Goal: Information Seeking & Learning: Learn about a topic

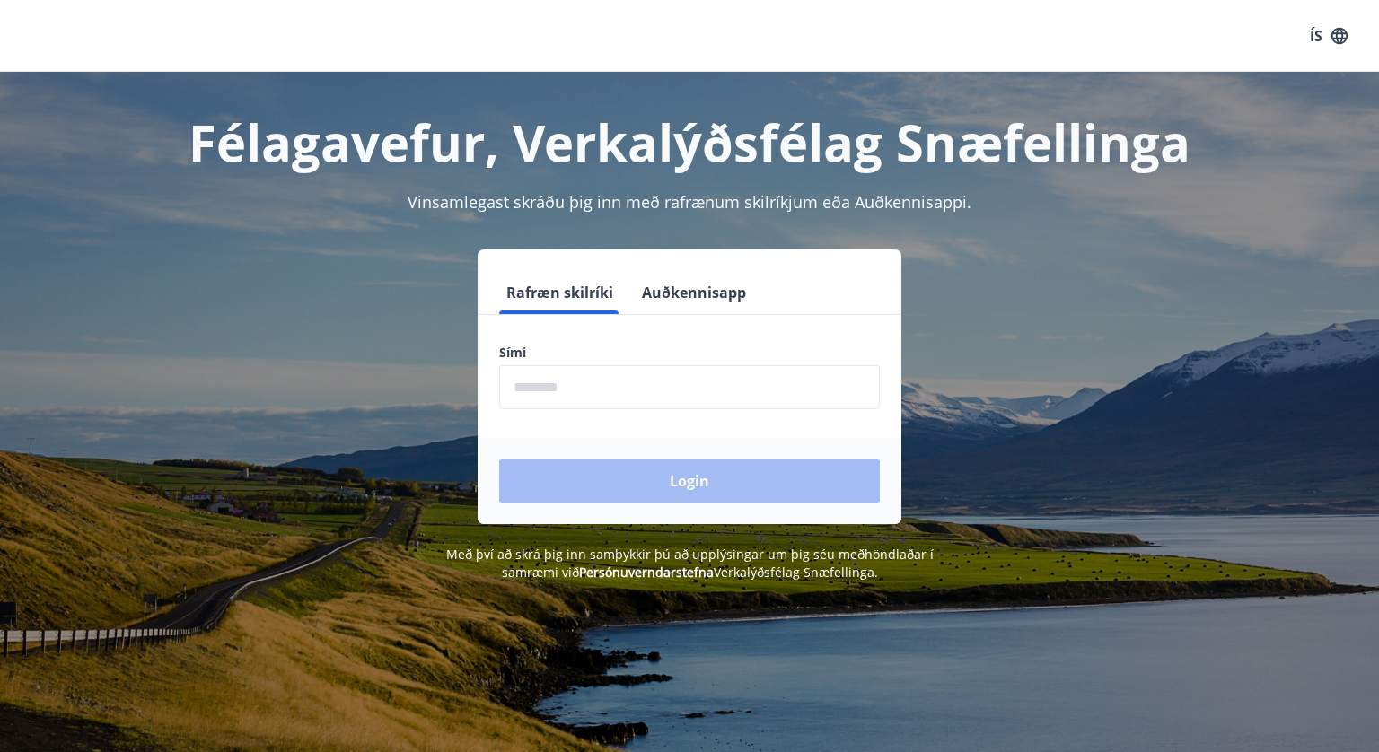
click at [698, 300] on button "Auðkennisapp" at bounding box center [694, 292] width 119 height 43
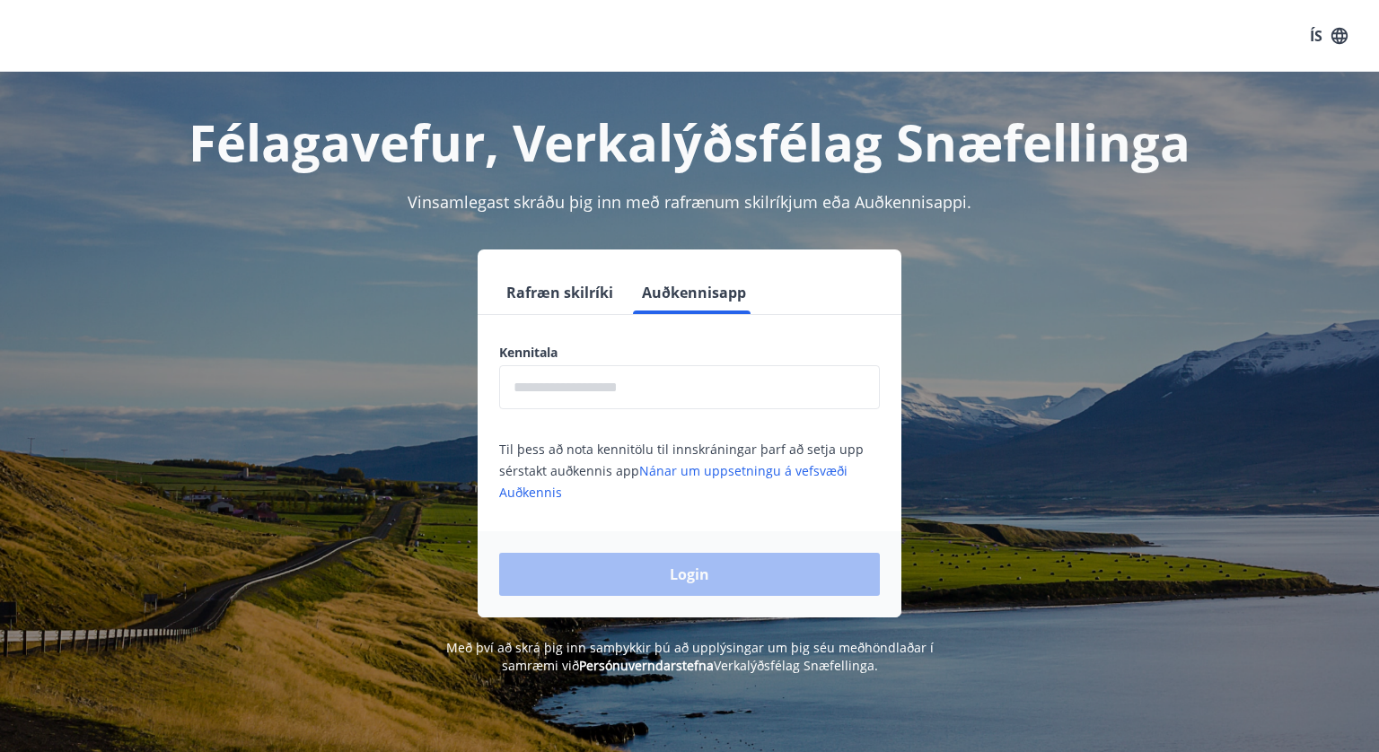
click at [544, 400] on input "text" at bounding box center [689, 387] width 381 height 44
type input "**********"
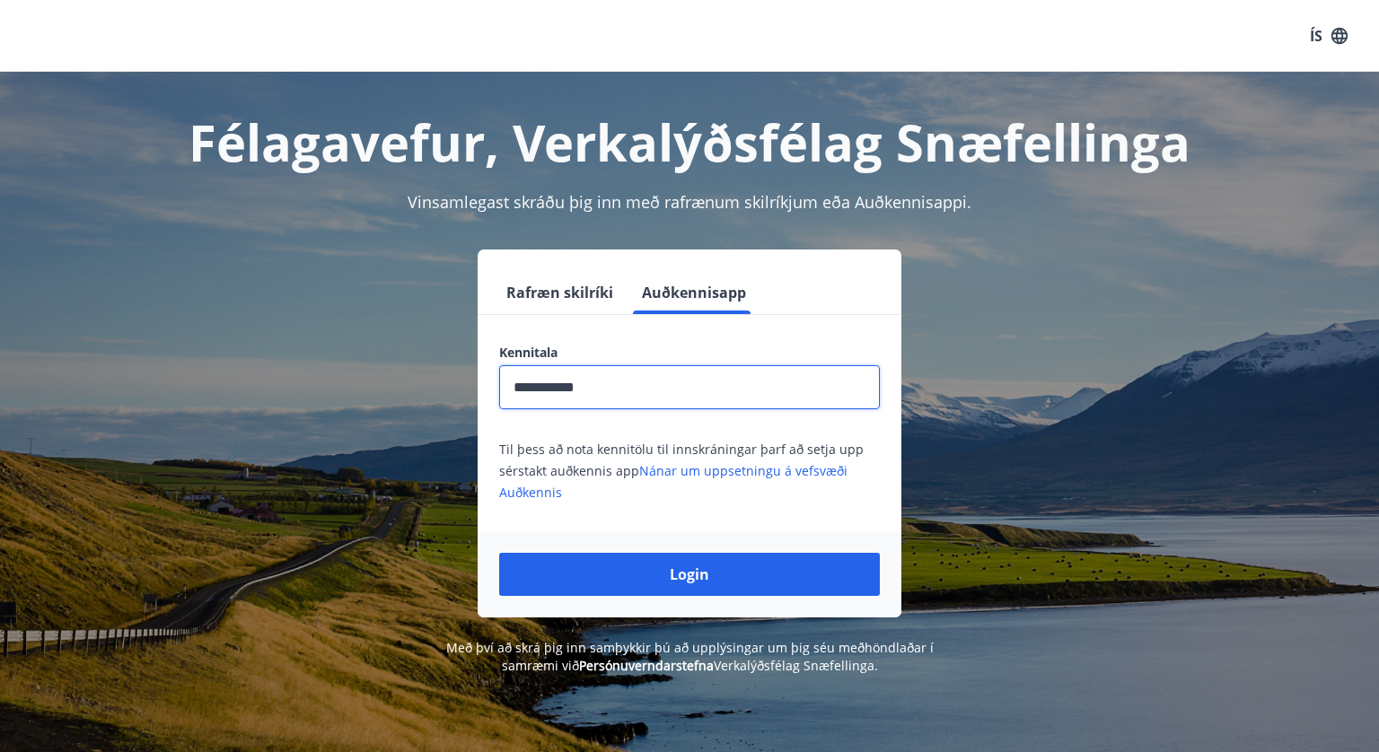
click at [610, 598] on div "Login" at bounding box center [690, 575] width 424 height 86
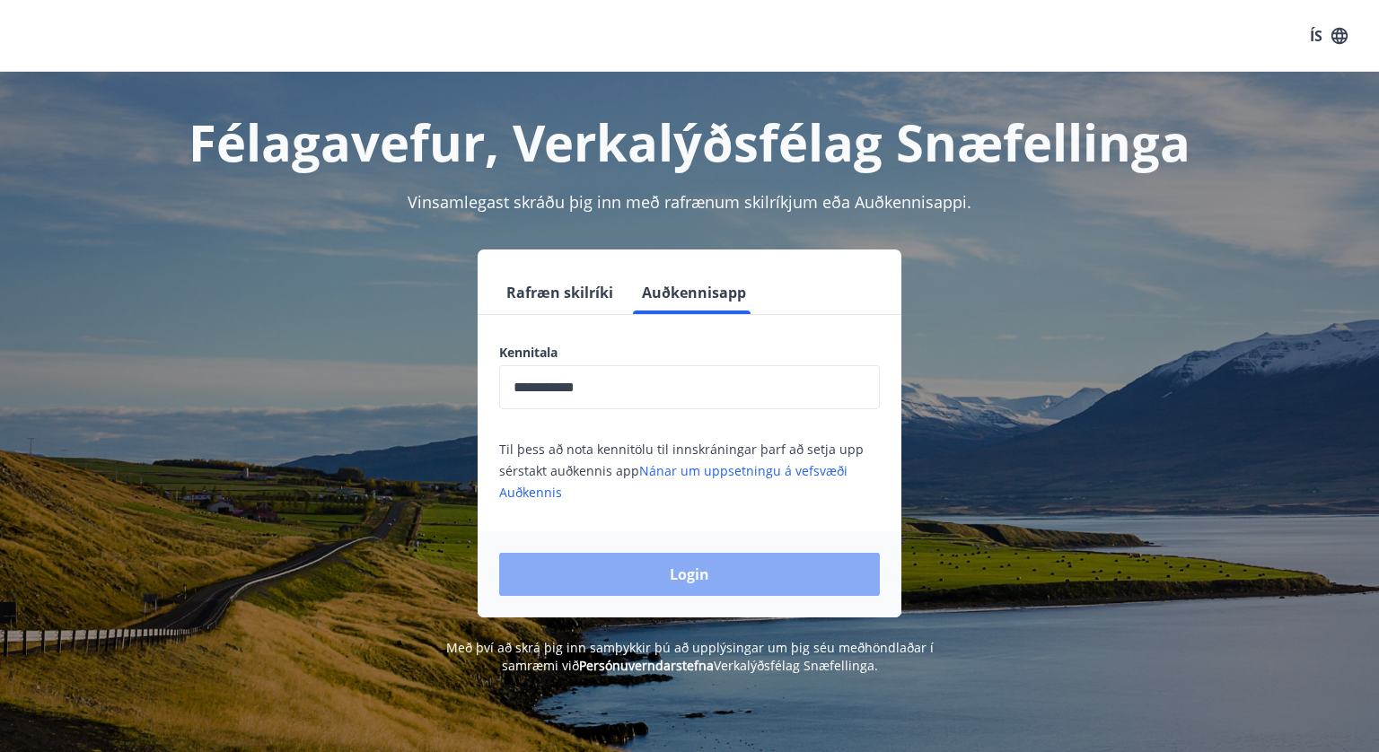
click at [607, 567] on button "Login" at bounding box center [689, 574] width 381 height 43
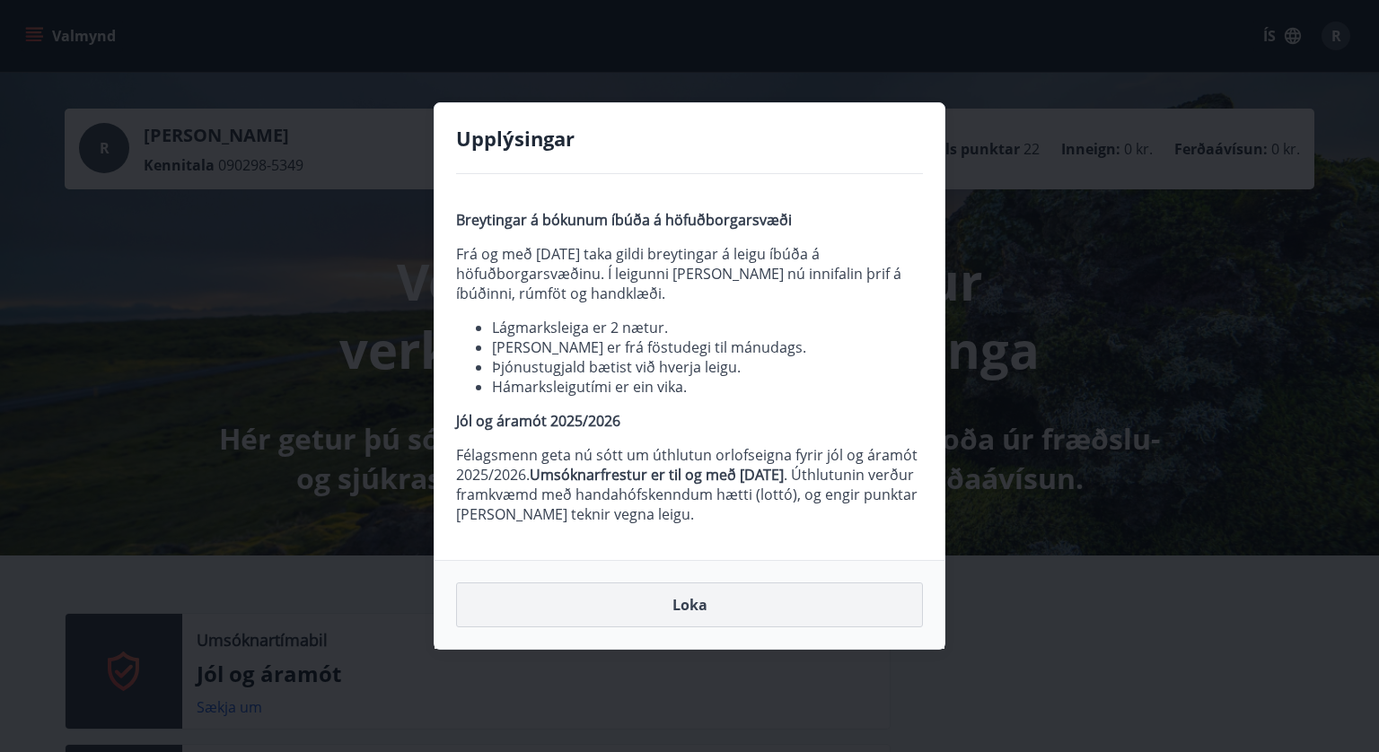
click at [653, 599] on button "Loka" at bounding box center [689, 605] width 467 height 45
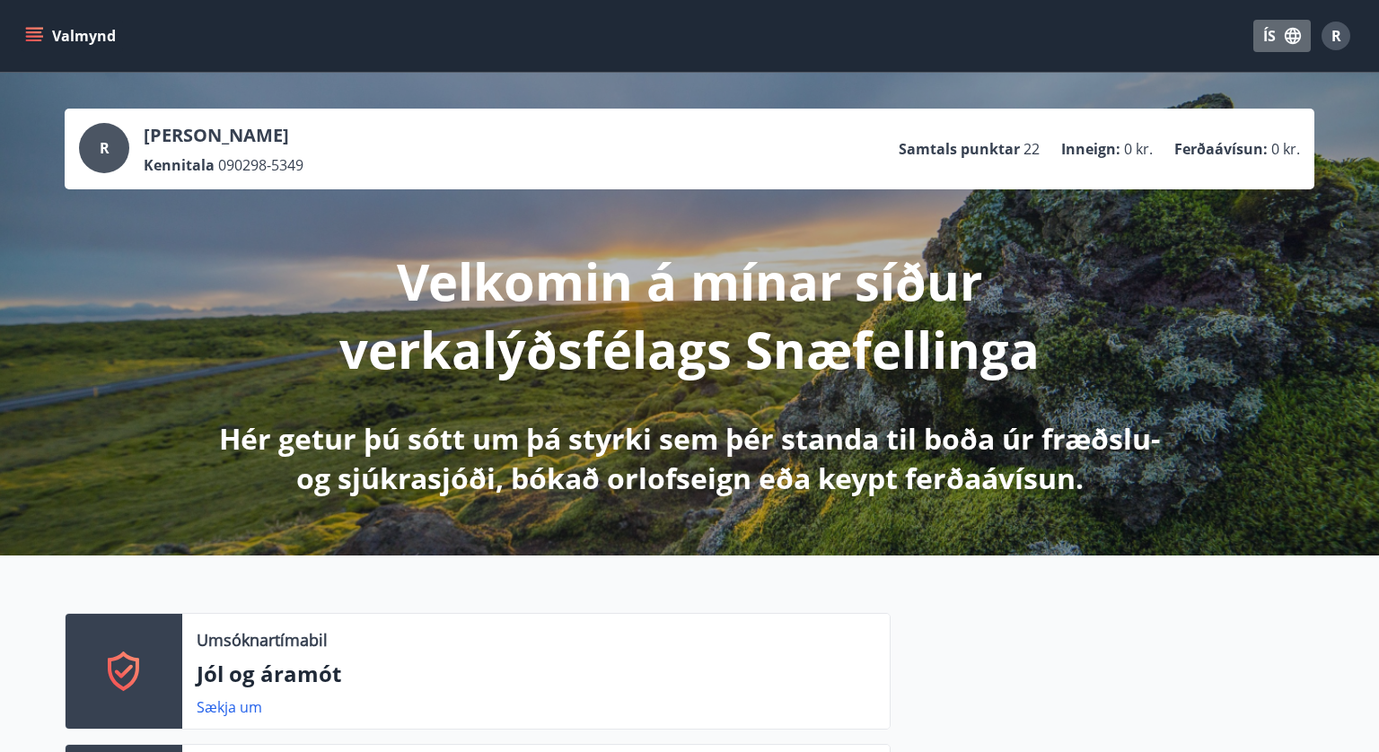
click at [1269, 26] on button "ÍS" at bounding box center [1281, 36] width 57 height 32
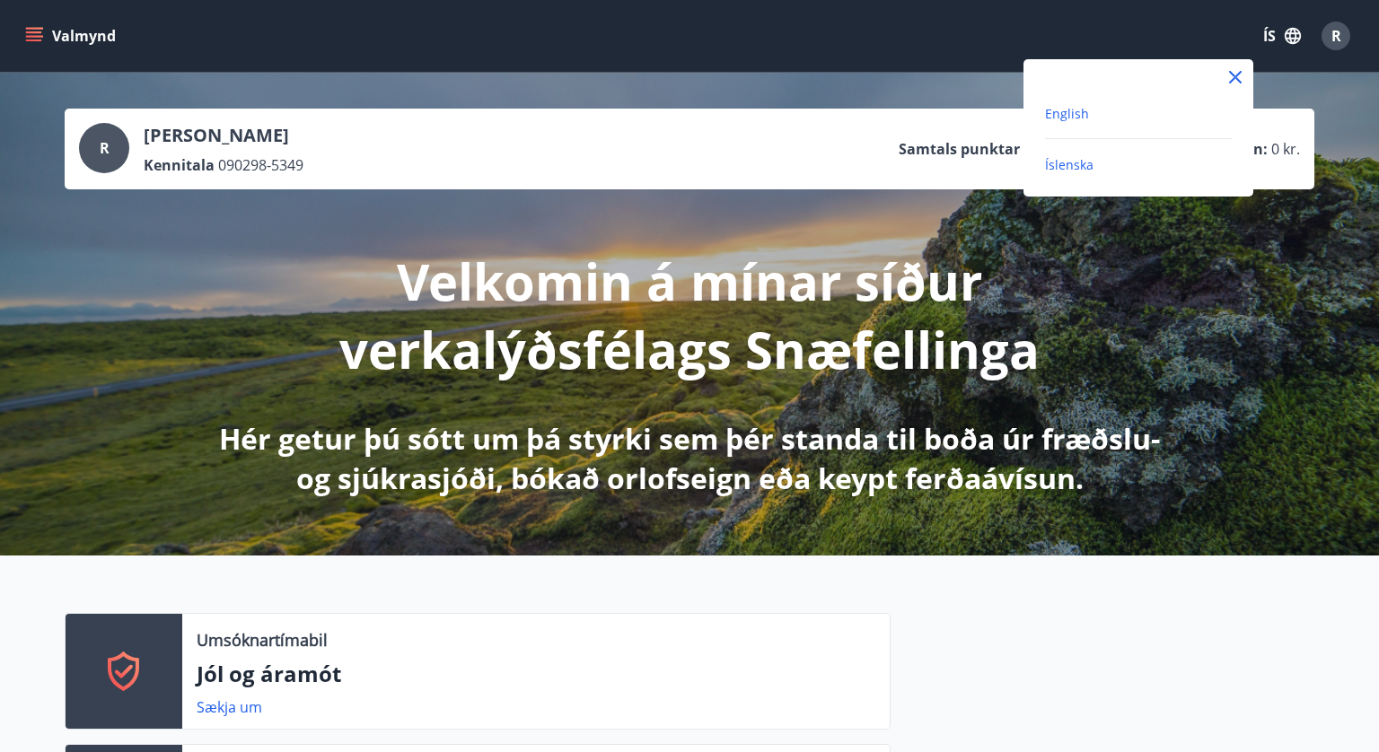
click at [1084, 109] on span "English" at bounding box center [1067, 113] width 44 height 17
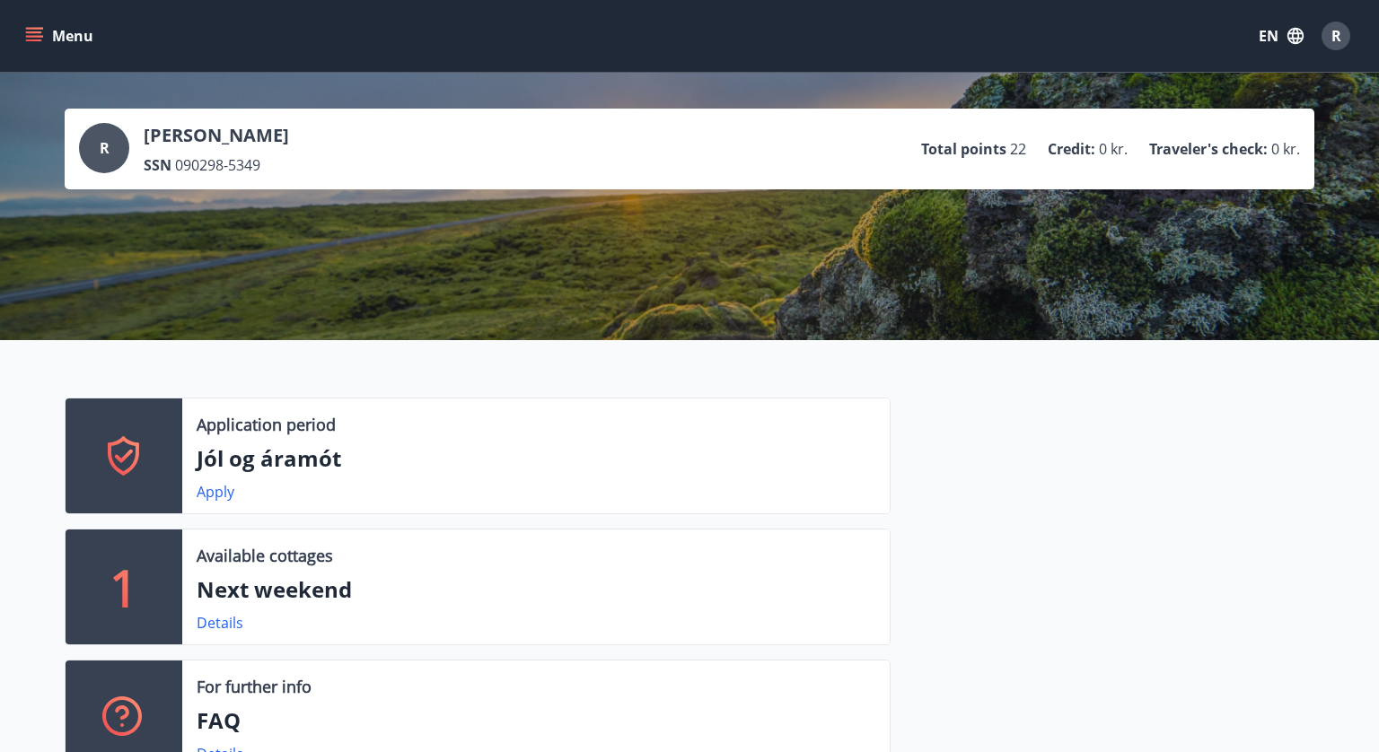
click at [25, 34] on icon "menu" at bounding box center [34, 36] width 18 height 18
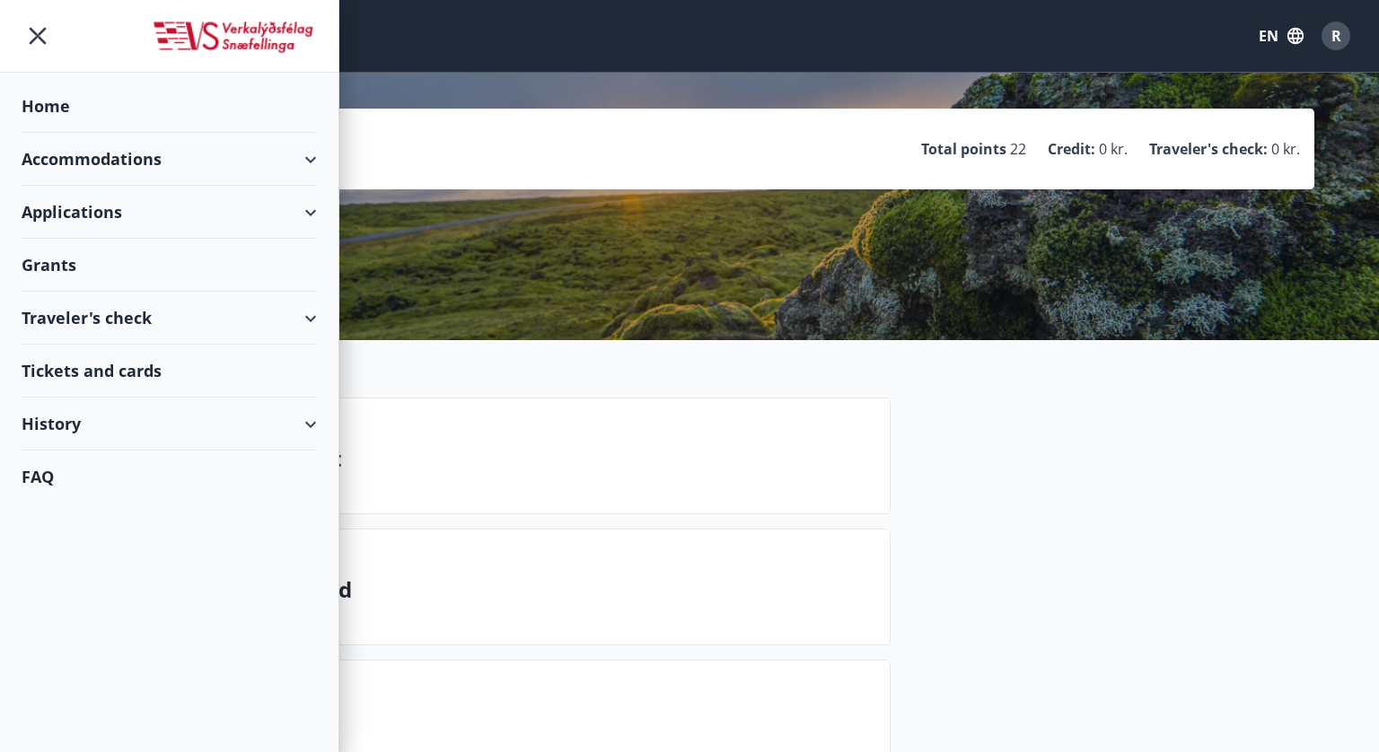
click at [128, 214] on div "Applications" at bounding box center [169, 212] width 295 height 53
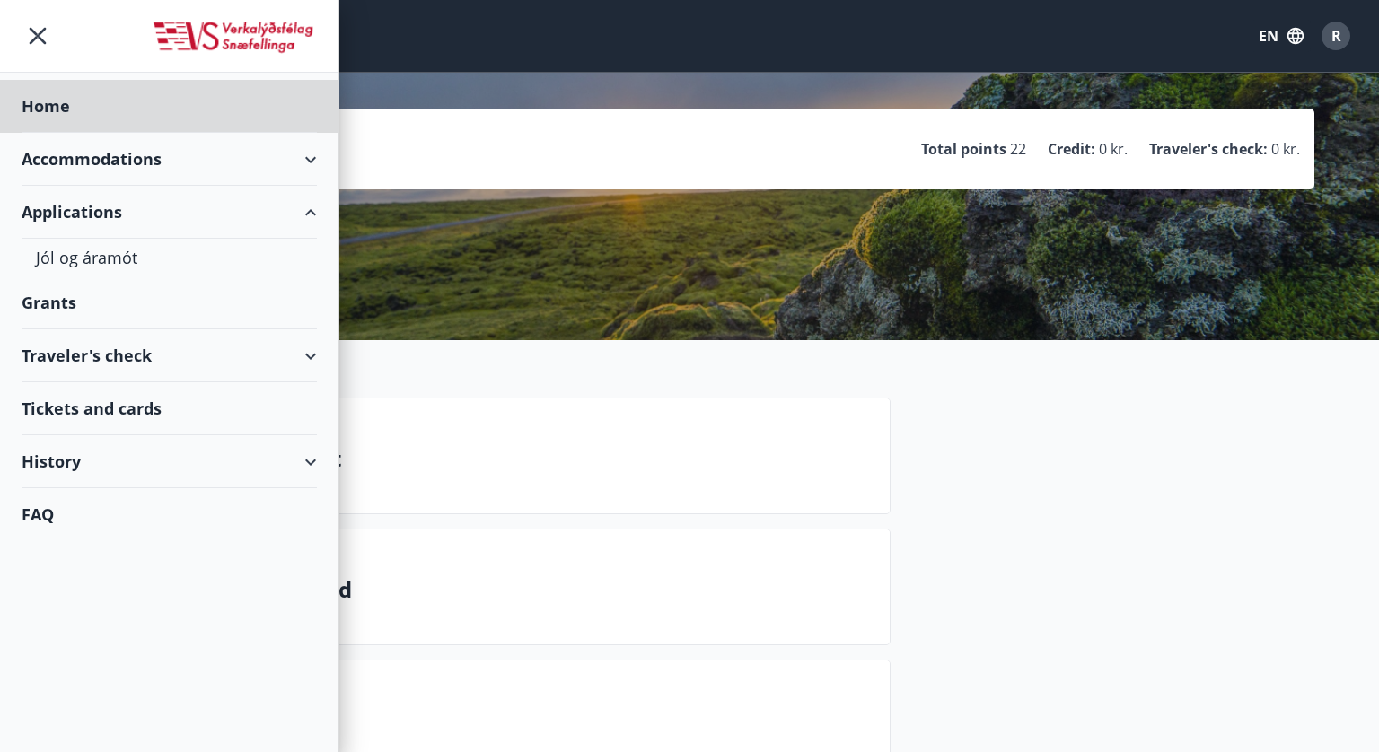
click at [99, 303] on div "Grants" at bounding box center [169, 303] width 295 height 53
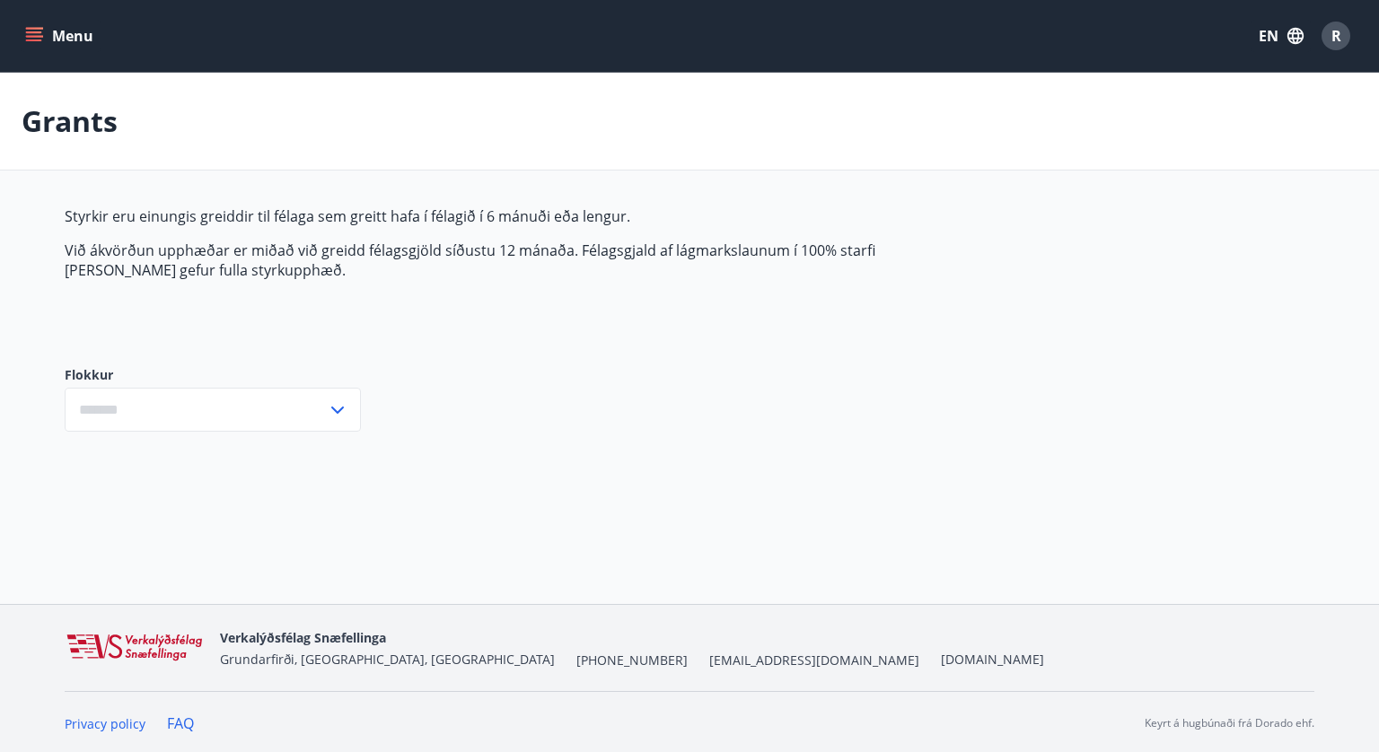
type input "***"
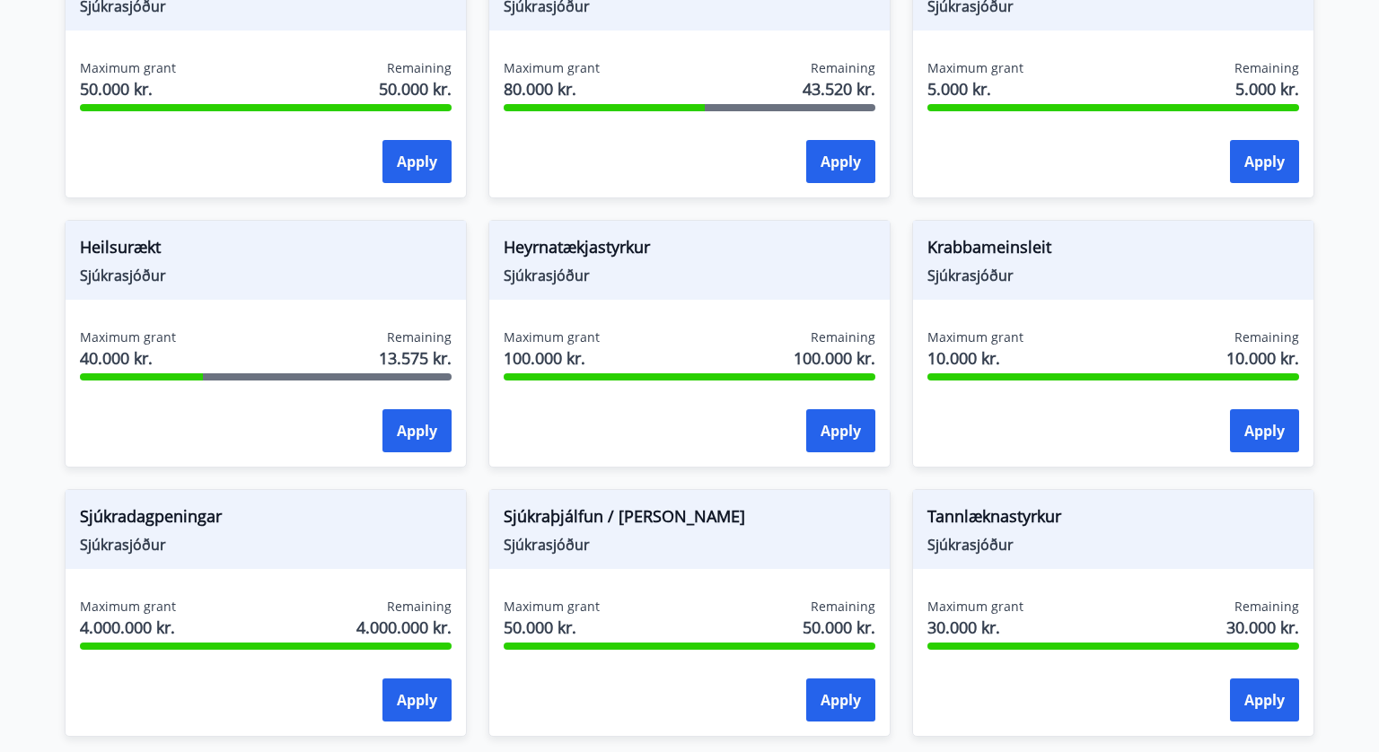
scroll to position [884, 0]
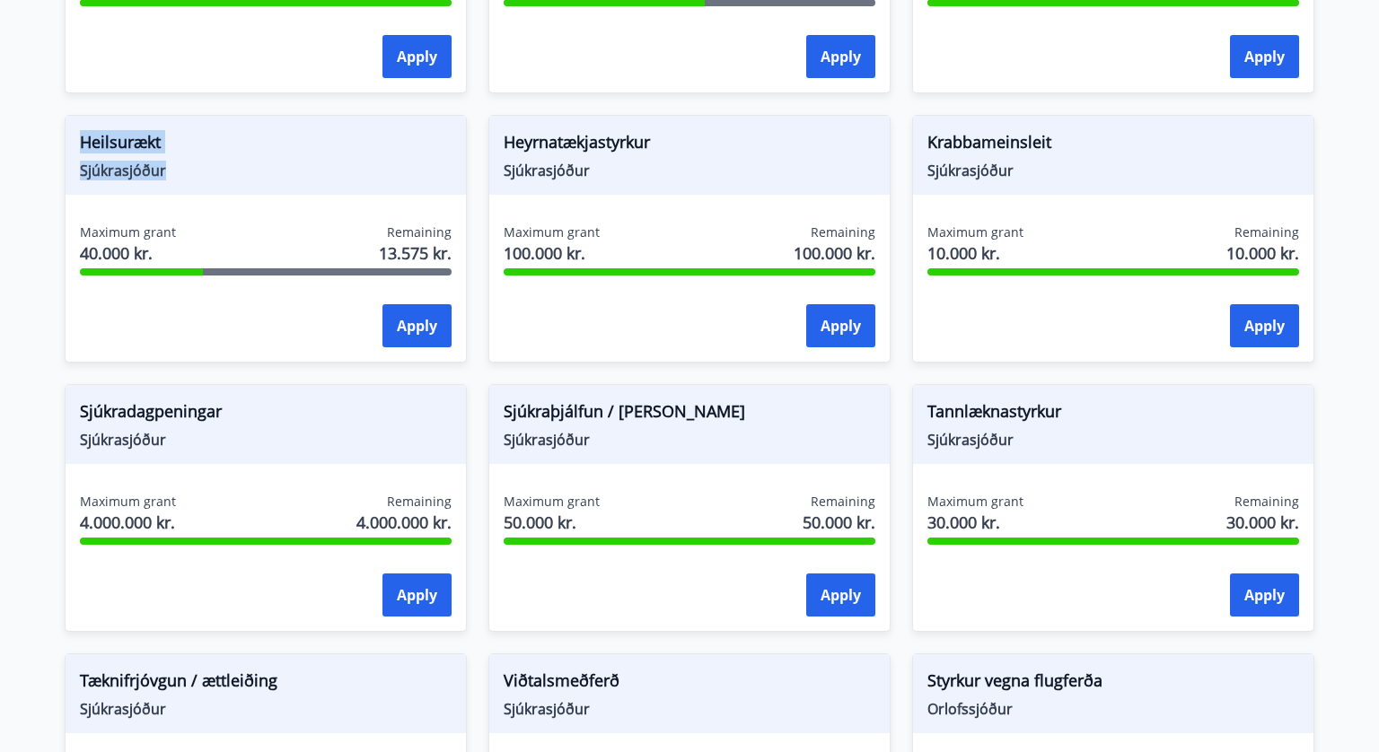
drag, startPoint x: 172, startPoint y: 178, endPoint x: 57, endPoint y: 131, distance: 124.1
click at [57, 131] on div "Heilsurækt Sjúkrasjóður Maximum grant 40.000 kr. Remaining 13.575 kr. Apply" at bounding box center [255, 227] width 424 height 269
click at [246, 185] on div "Heilsurækt Sjúkrasjóður" at bounding box center [266, 155] width 400 height 79
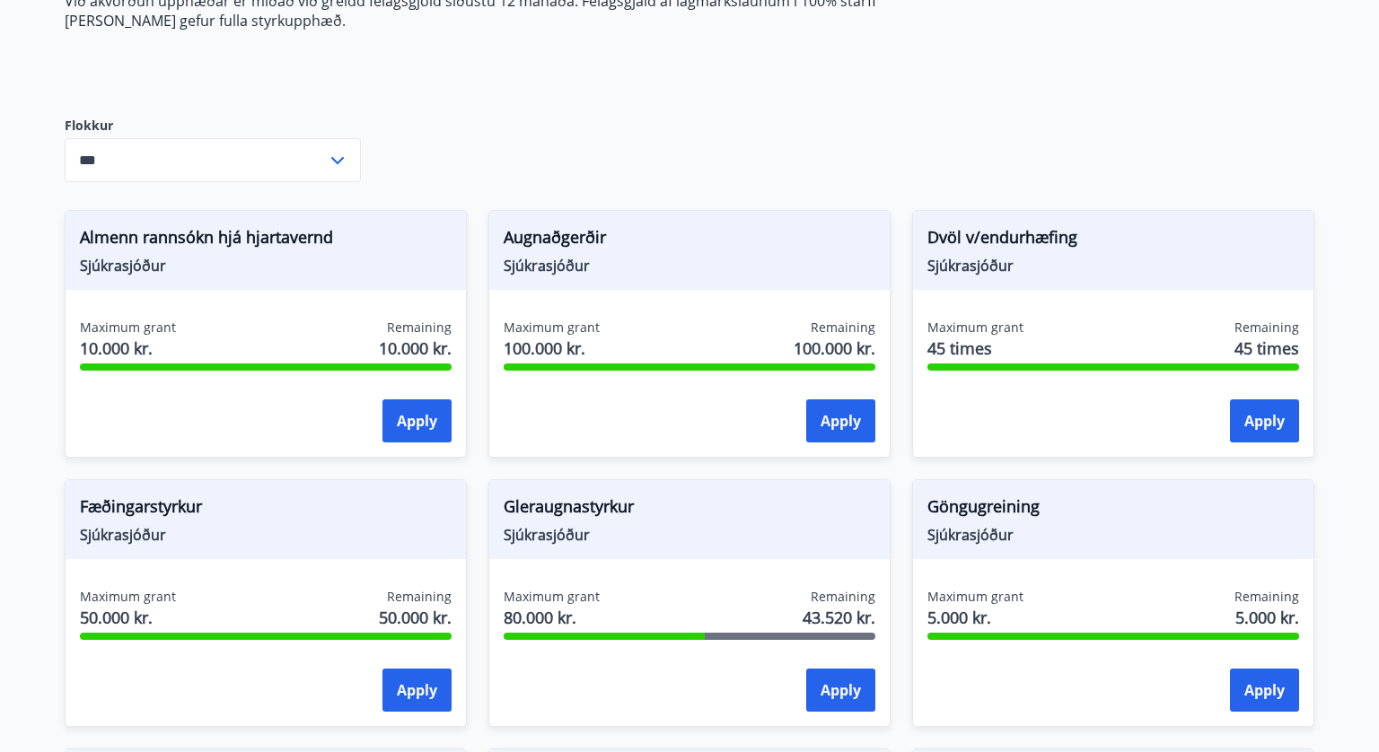
scroll to position [215, 0]
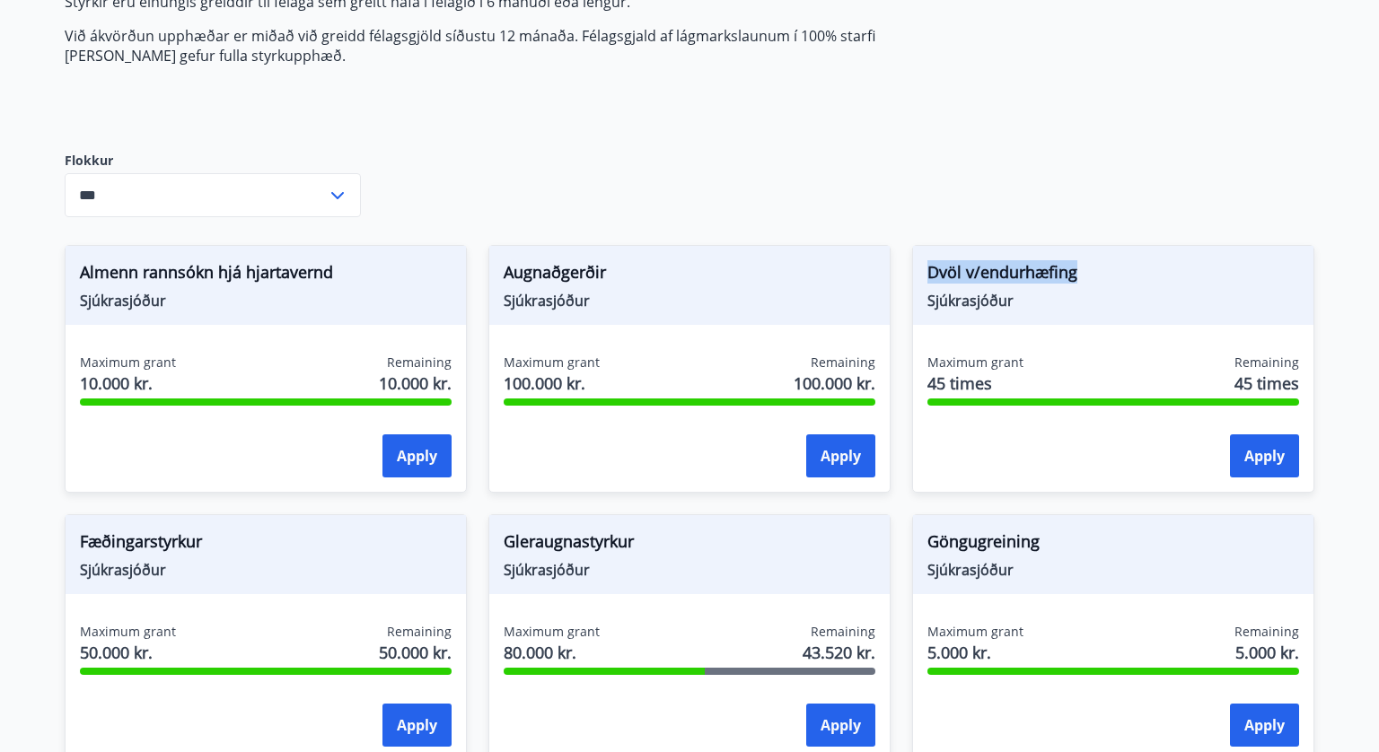
drag, startPoint x: 1100, startPoint y: 280, endPoint x: 926, endPoint y: 268, distance: 174.6
click at [925, 268] on div "Dvöl v/endurhæfing Sjúkrasjóður" at bounding box center [1113, 285] width 400 height 79
drag, startPoint x: 630, startPoint y: 264, endPoint x: 497, endPoint y: 263, distance: 132.9
click at [497, 263] on div "Augnaðgerðir Sjúkrasjóður" at bounding box center [689, 285] width 400 height 79
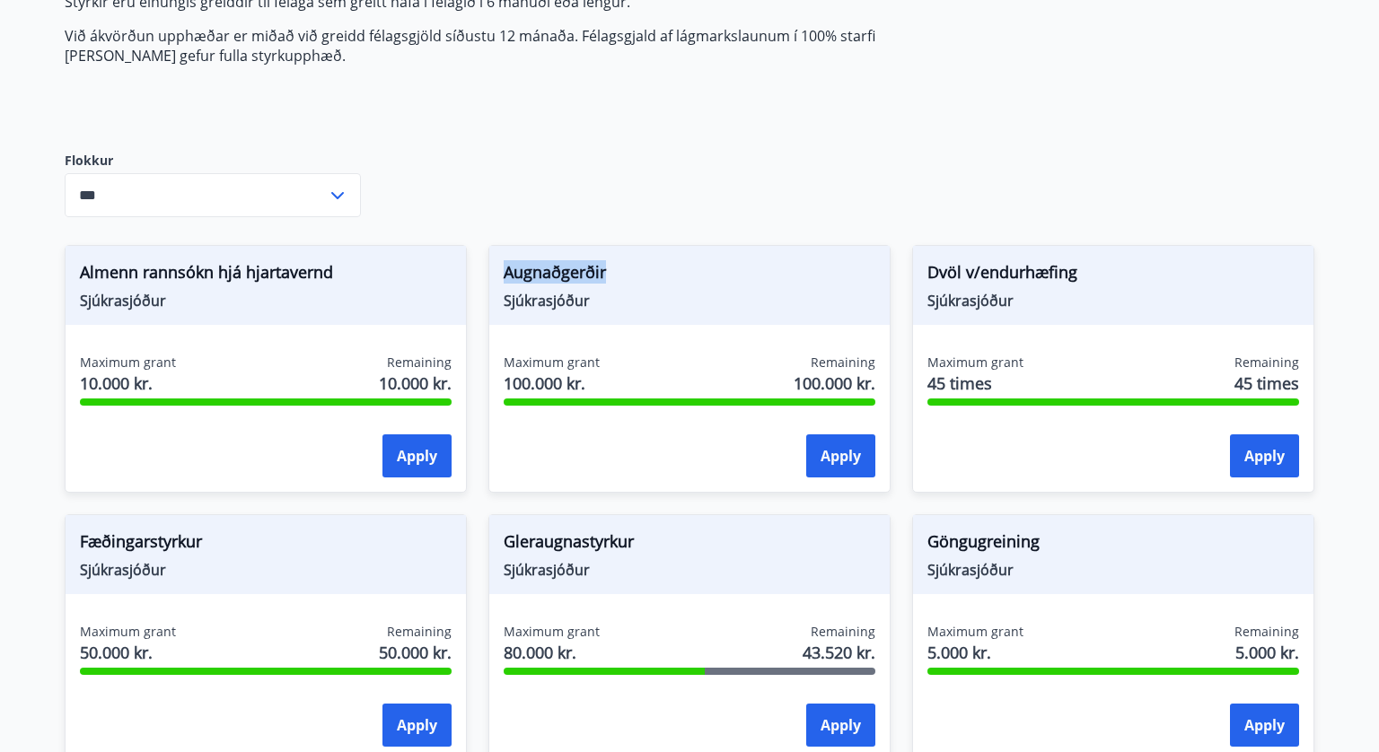
click at [818, 246] on div "Augnaðgerðir Sjúkrasjóður" at bounding box center [689, 285] width 400 height 79
click at [329, 253] on div "Almenn rannsókn hjá hjartavernd Sjúkrasjóður" at bounding box center [266, 285] width 400 height 79
drag, startPoint x: 343, startPoint y: 274, endPoint x: 76, endPoint y: 281, distance: 266.8
click at [76, 281] on div "Almenn rannsókn hjá hjartavernd Sjúkrasjóður" at bounding box center [266, 285] width 400 height 79
click at [859, 229] on div "Augnaðgerðir Sjúkrasjóður Maximum grant 100.000 kr. Remaining 100.000 kr. Apply" at bounding box center [679, 358] width 424 height 269
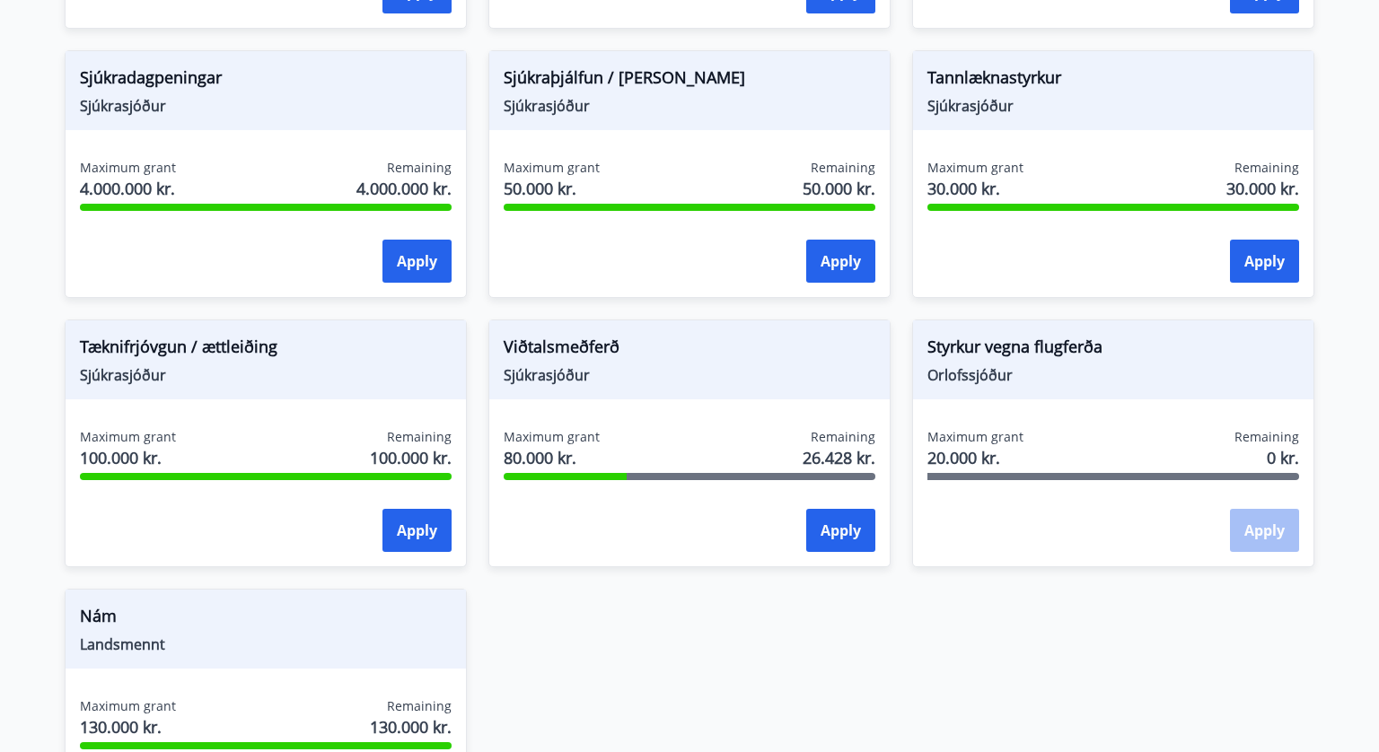
scroll to position [1448, 0]
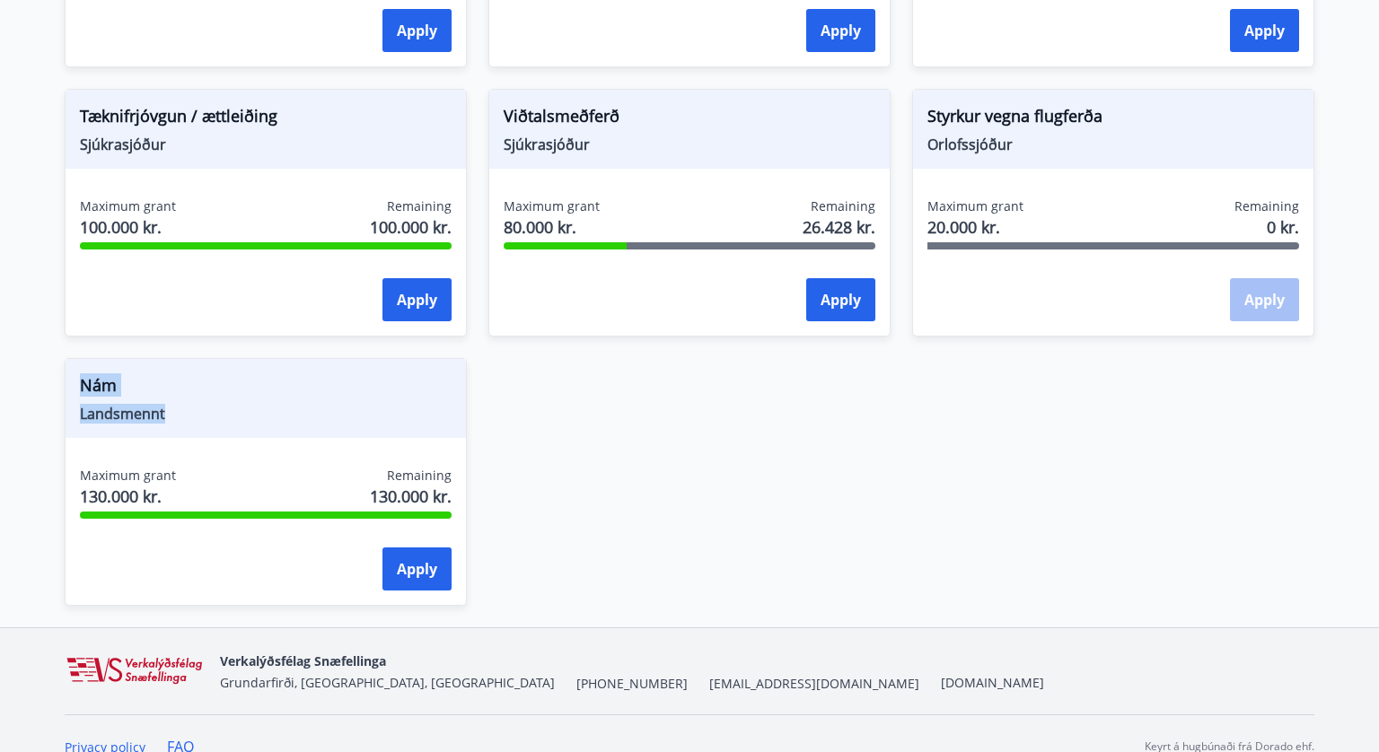
drag, startPoint x: 191, startPoint y: 408, endPoint x: 66, endPoint y: 390, distance: 126.1
click at [66, 390] on div "Nám Landsmennt" at bounding box center [266, 398] width 400 height 79
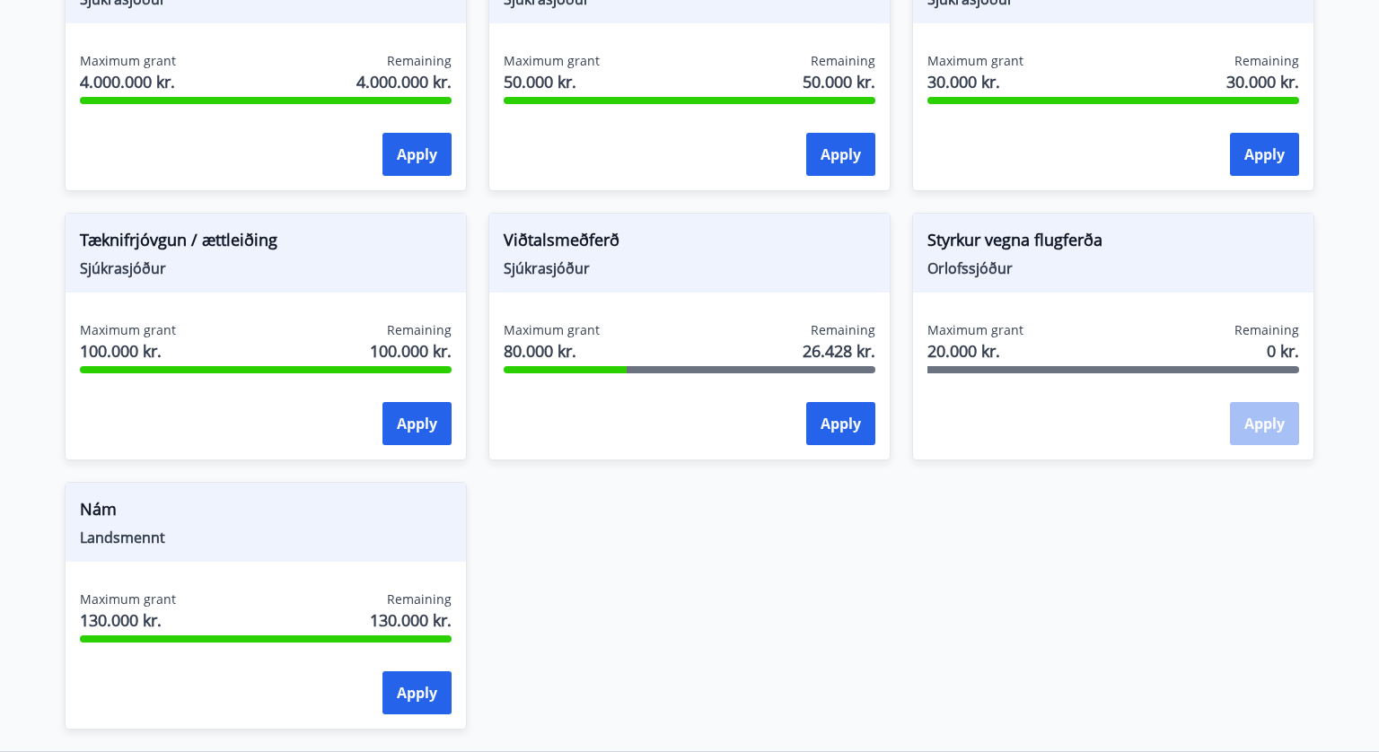
scroll to position [1194, 0]
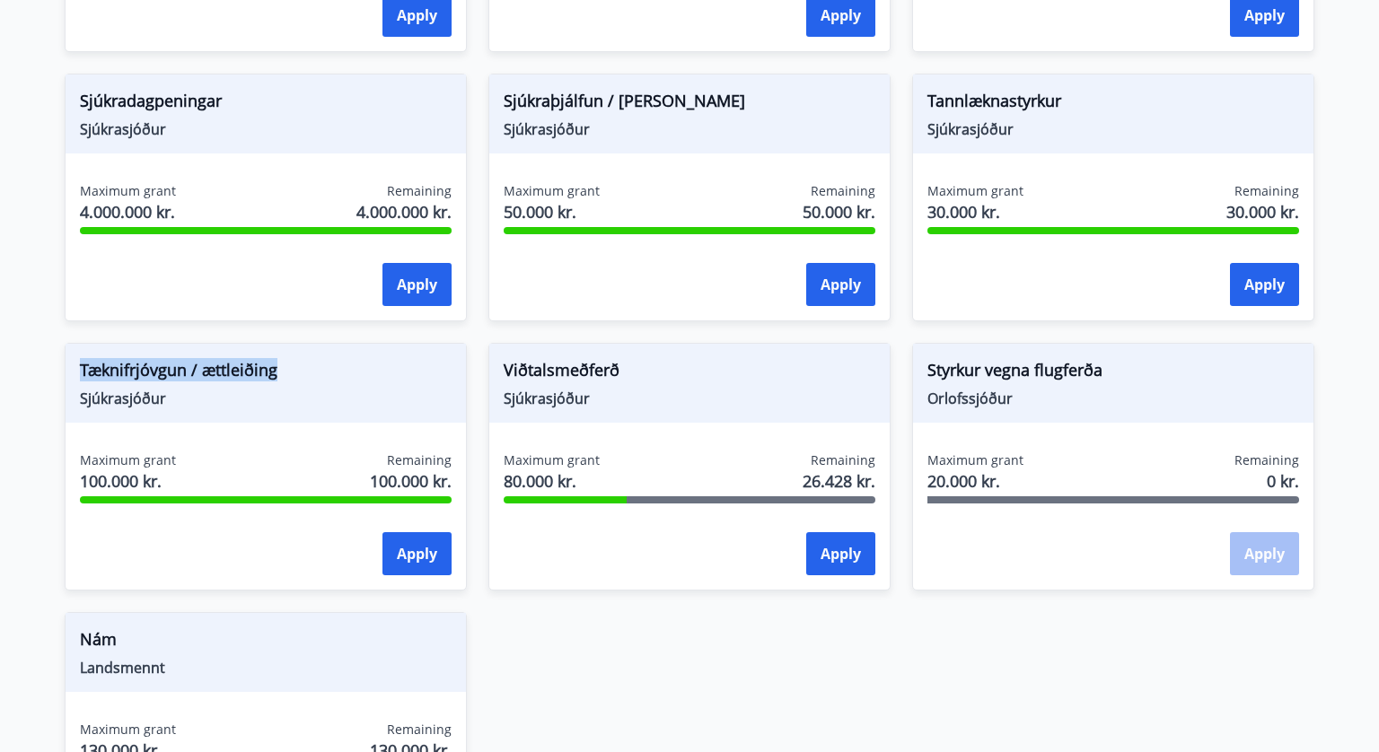
drag, startPoint x: 302, startPoint y: 373, endPoint x: 61, endPoint y: 369, distance: 240.7
click at [61, 369] on div "Tæknifrjóvgun / ættleiðing Sjúkrasjóður Maximum grant 100.000 kr. Remaining 100…" at bounding box center [255, 455] width 424 height 269
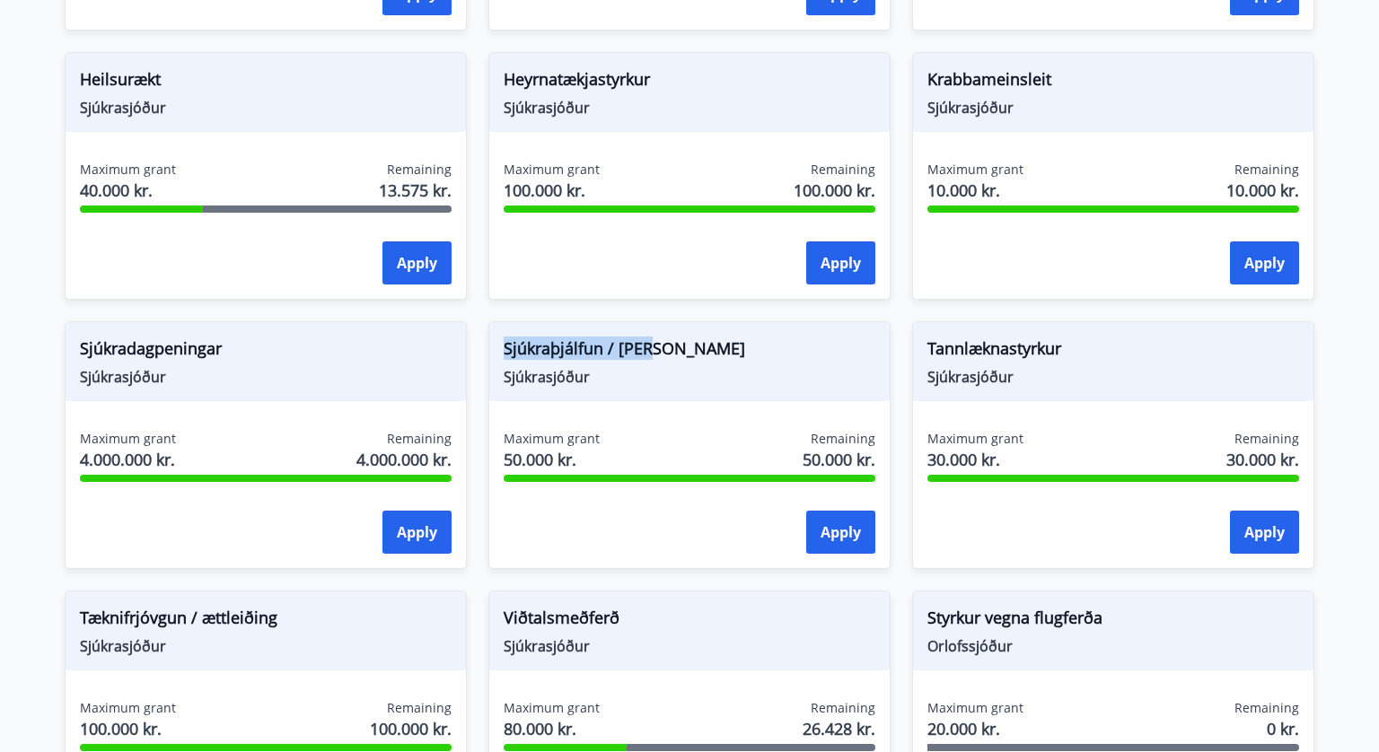
drag, startPoint x: 664, startPoint y: 347, endPoint x: 499, endPoint y: 343, distance: 164.4
click at [499, 343] on div "Sjúkraþjálfun / nudd Sjúkrasjóður" at bounding box center [689, 361] width 400 height 79
drag, startPoint x: 230, startPoint y: 352, endPoint x: 53, endPoint y: 351, distance: 176.9
click at [53, 351] on div "Sjúkradagpeningar Sjúkrasjóður Maximum grant 4.000.000 kr. Remaining 4.000.000 …" at bounding box center [255, 434] width 424 height 269
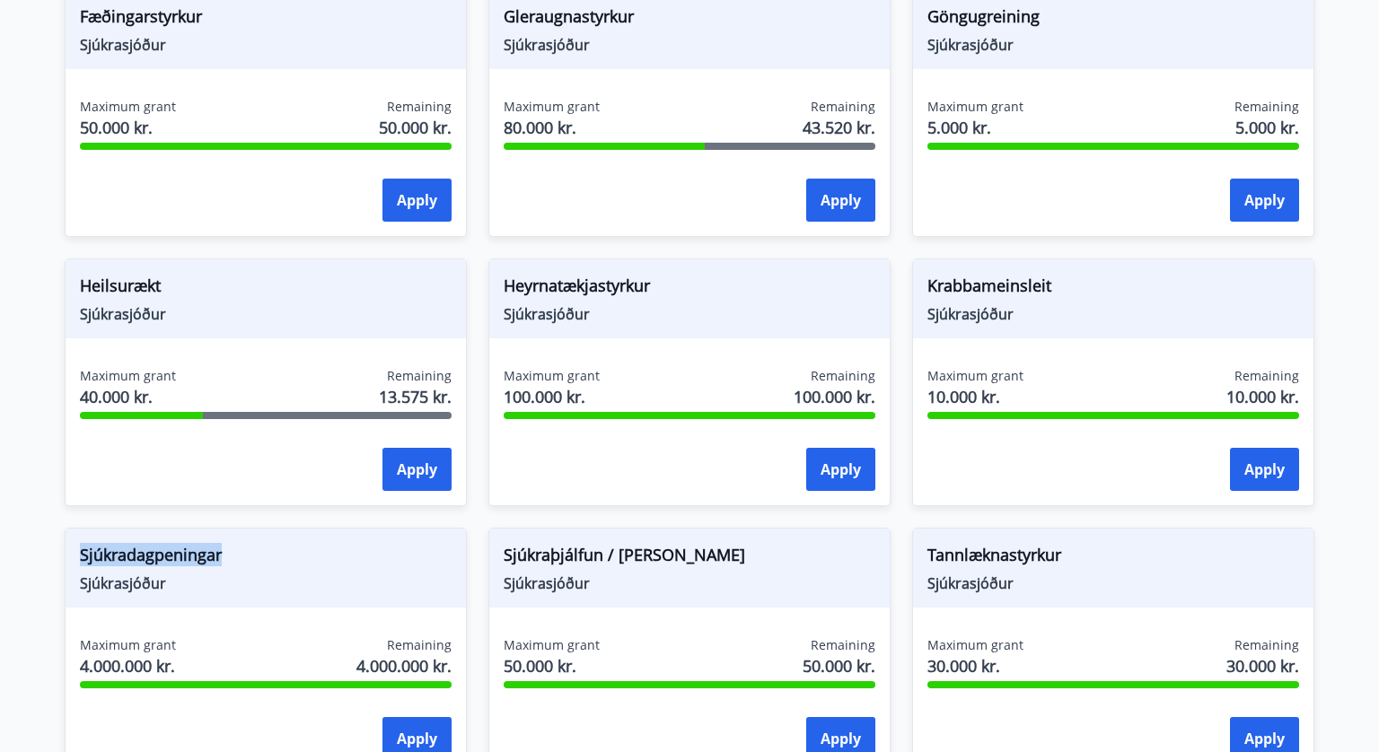
scroll to position [679, 0]
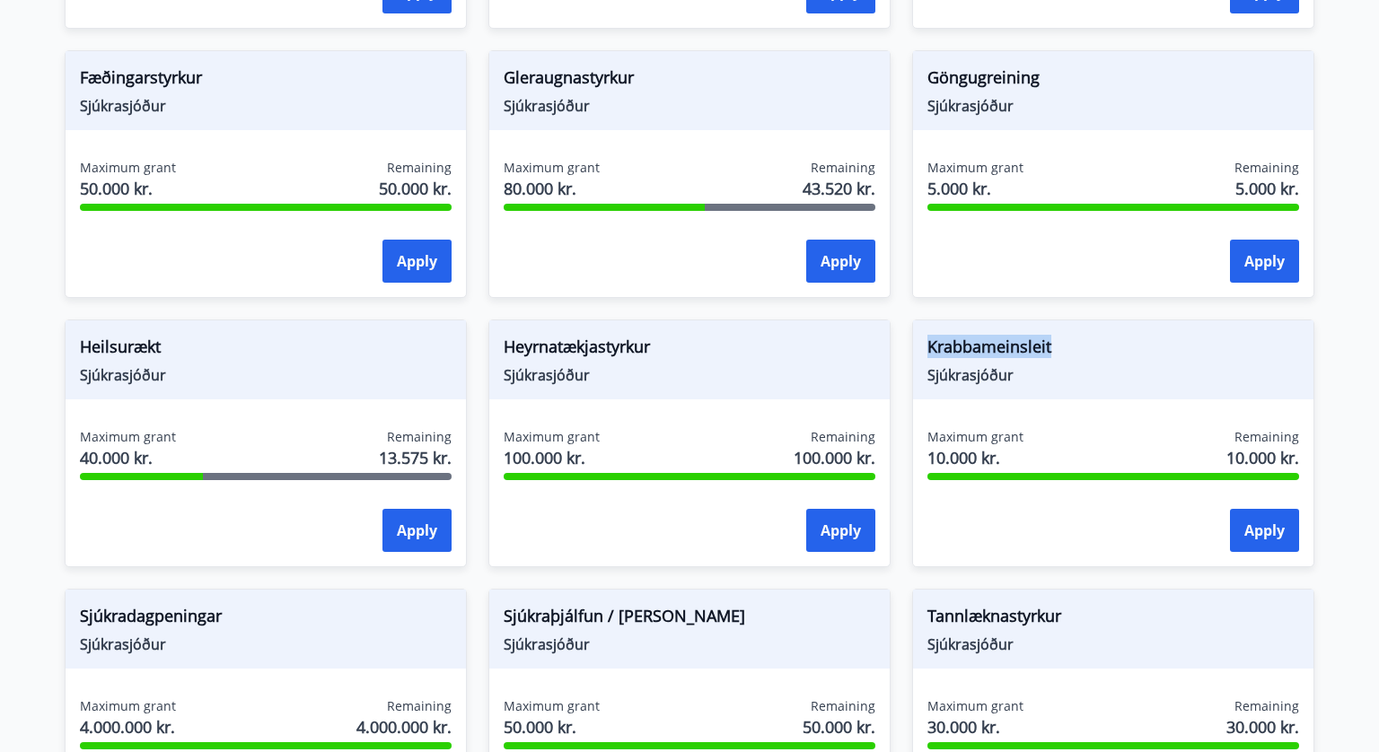
drag, startPoint x: 1052, startPoint y: 347, endPoint x: 926, endPoint y: 333, distance: 127.4
click at [924, 334] on div "Krabbameinsleit Sjúkrasjóður" at bounding box center [1113, 360] width 400 height 79
drag, startPoint x: 668, startPoint y: 345, endPoint x: 504, endPoint y: 328, distance: 165.2
click at [503, 328] on div "Heyrnatækjastyrkur Sjúkrasjóður" at bounding box center [689, 360] width 400 height 79
click at [521, 351] on span "Heyrnatækjastyrkur" at bounding box center [690, 350] width 372 height 31
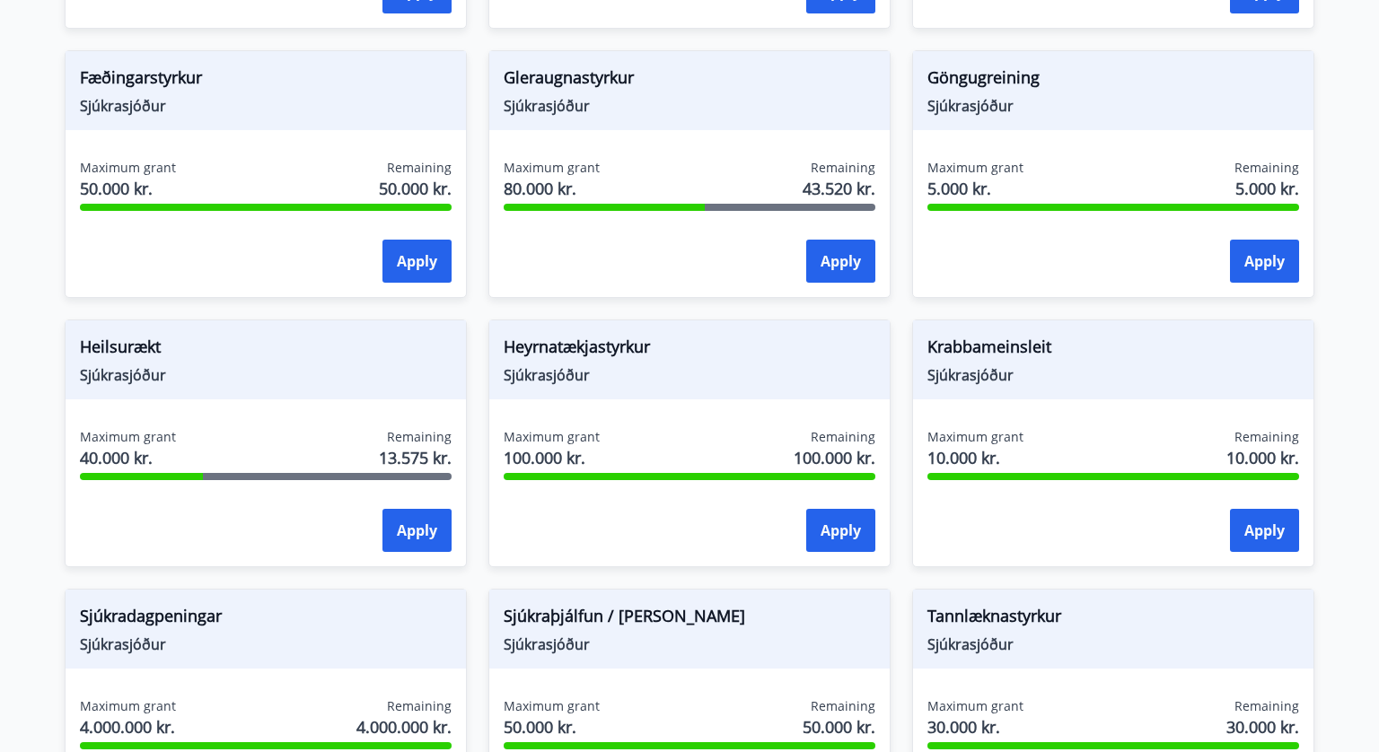
click at [526, 341] on span "Heyrnatækjastyrkur" at bounding box center [690, 350] width 372 height 31
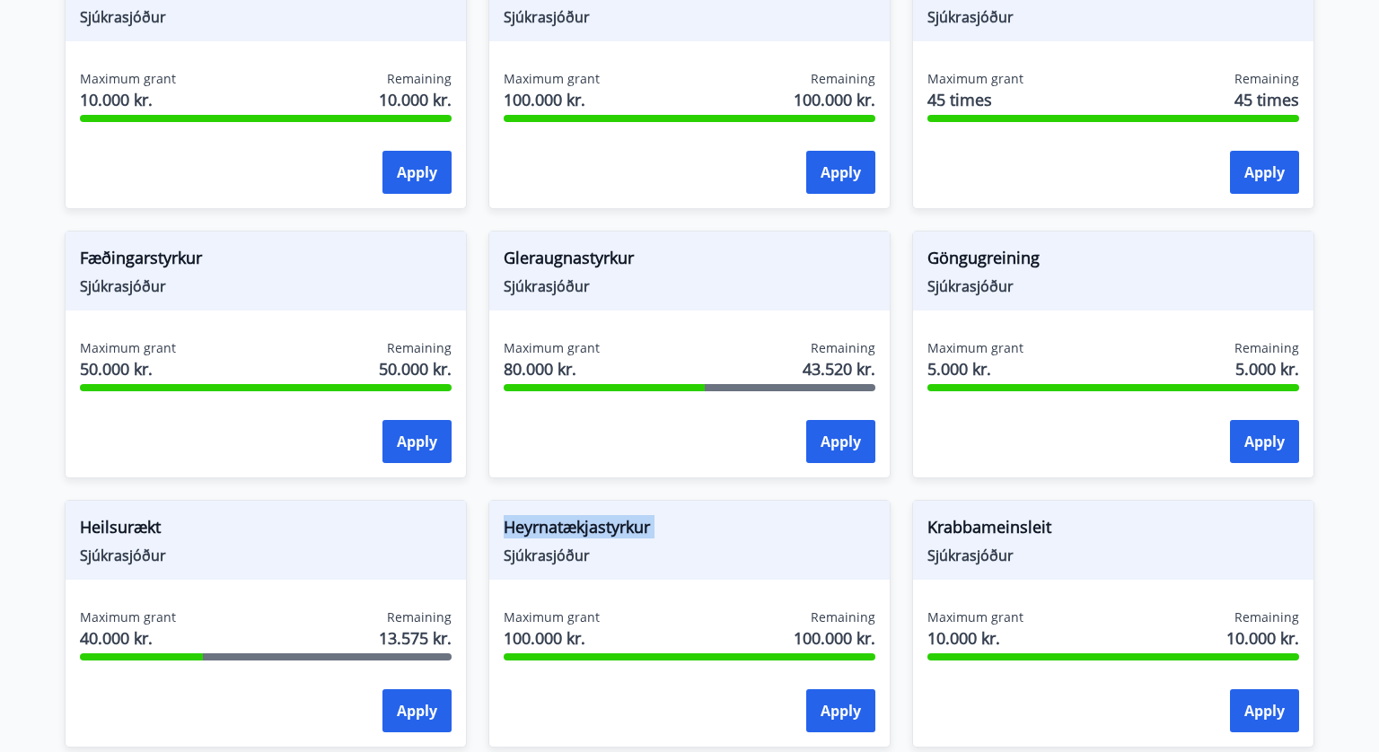
scroll to position [375, 0]
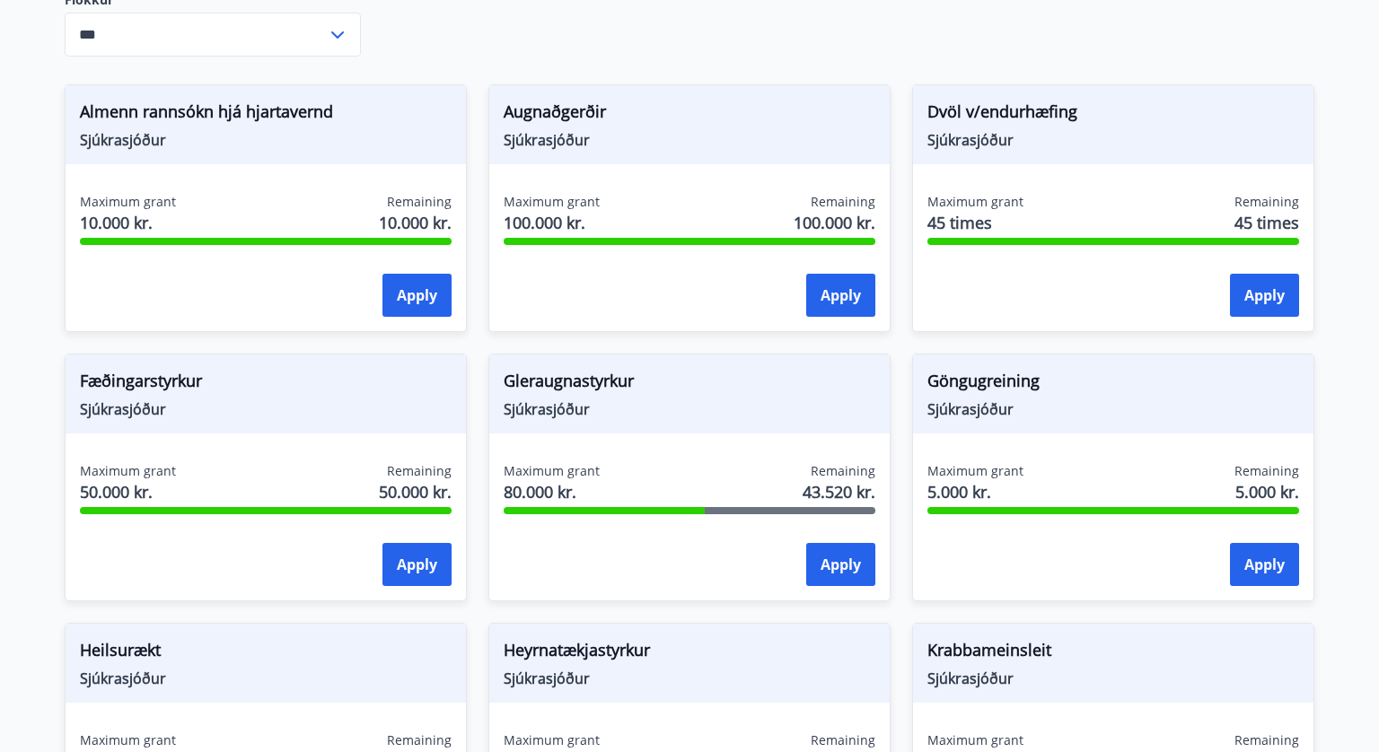
click at [597, 381] on span "Gleraugnastyrkur" at bounding box center [690, 384] width 372 height 31
click at [143, 383] on span "Fæðingarstyrkur" at bounding box center [266, 384] width 372 height 31
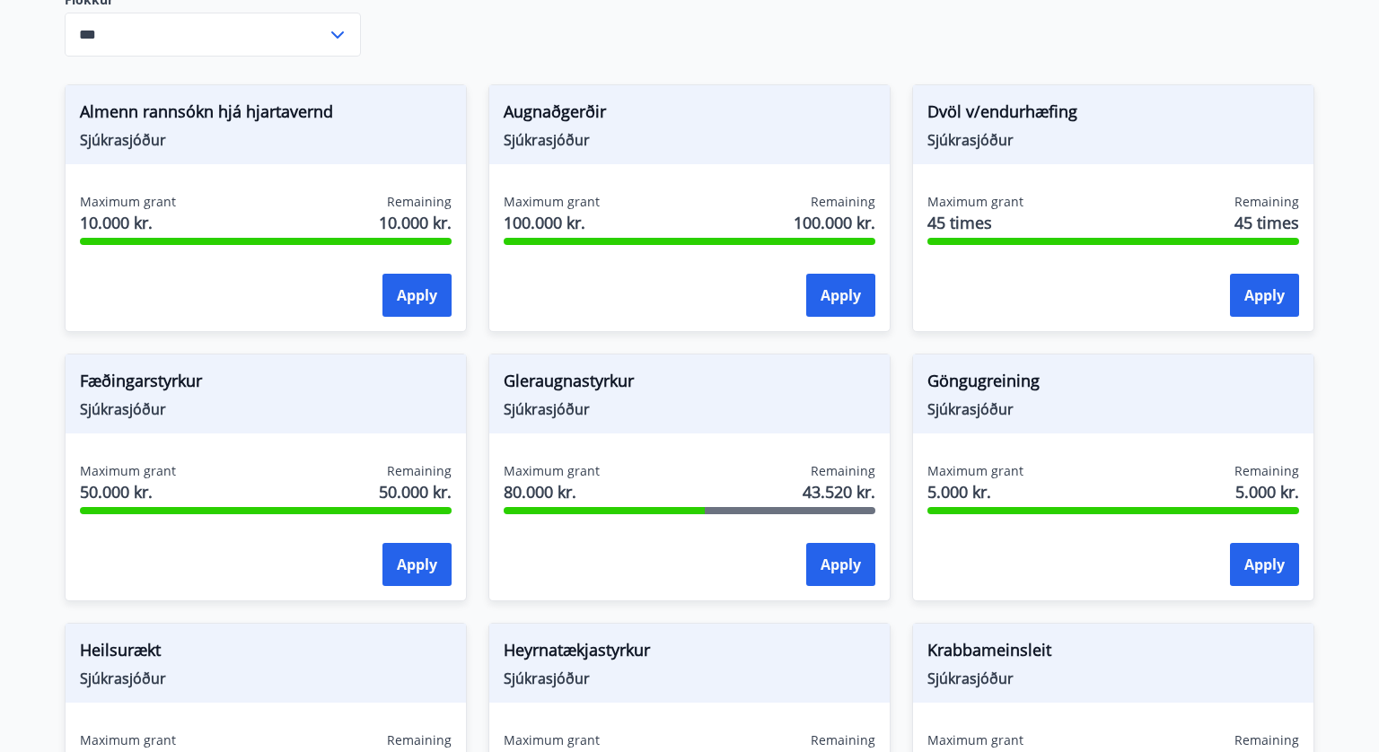
click at [991, 370] on span "Göngugreining" at bounding box center [1114, 384] width 372 height 31
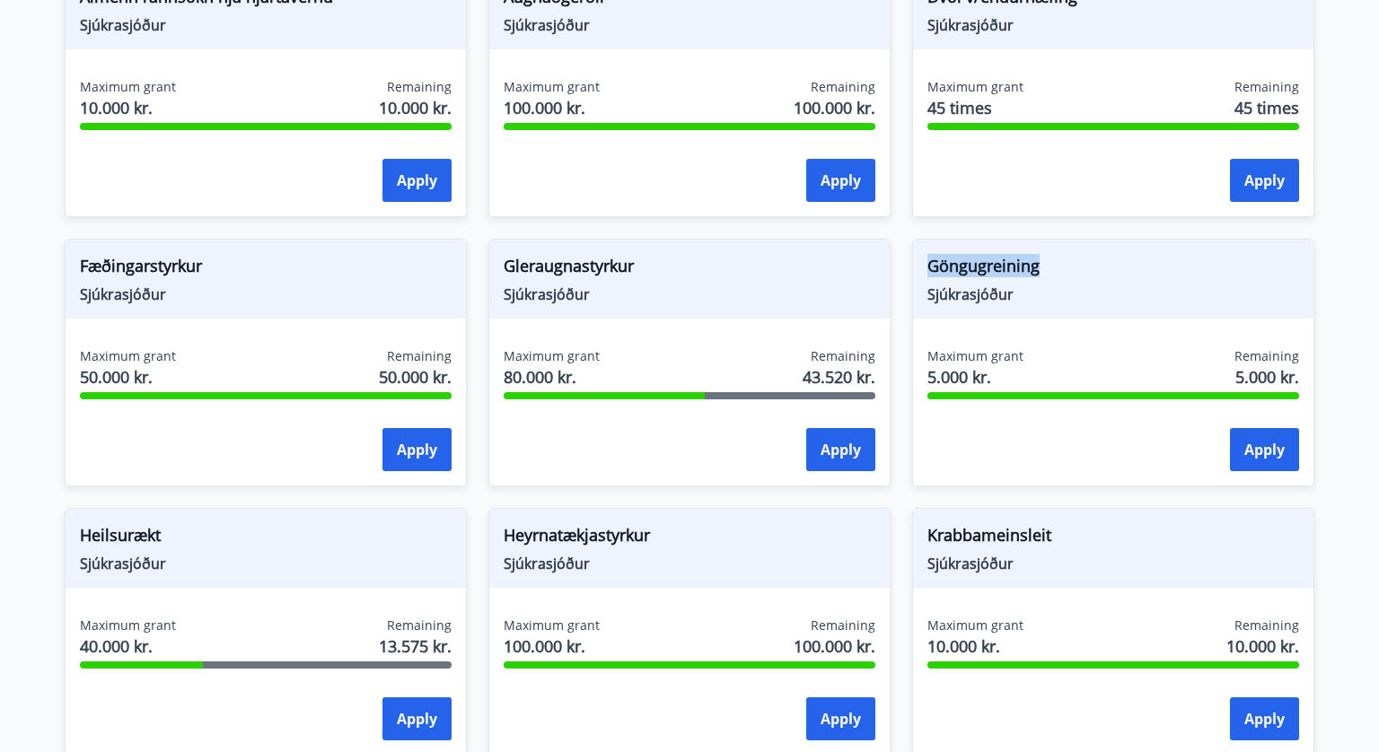
scroll to position [0, 0]
